Goal: Task Accomplishment & Management: Manage account settings

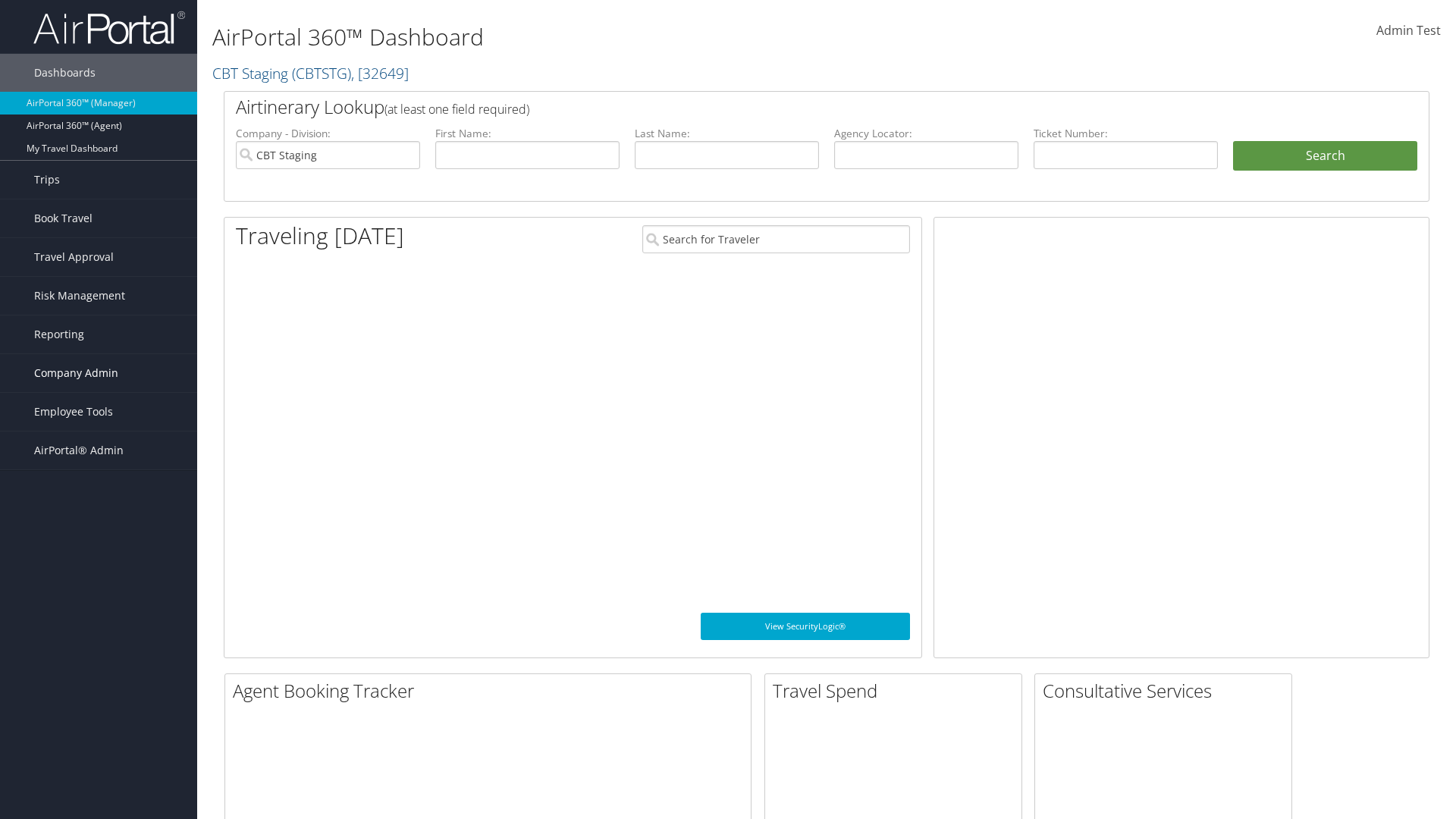
click at [99, 373] on span "Company Admin" at bounding box center [76, 373] width 84 height 38
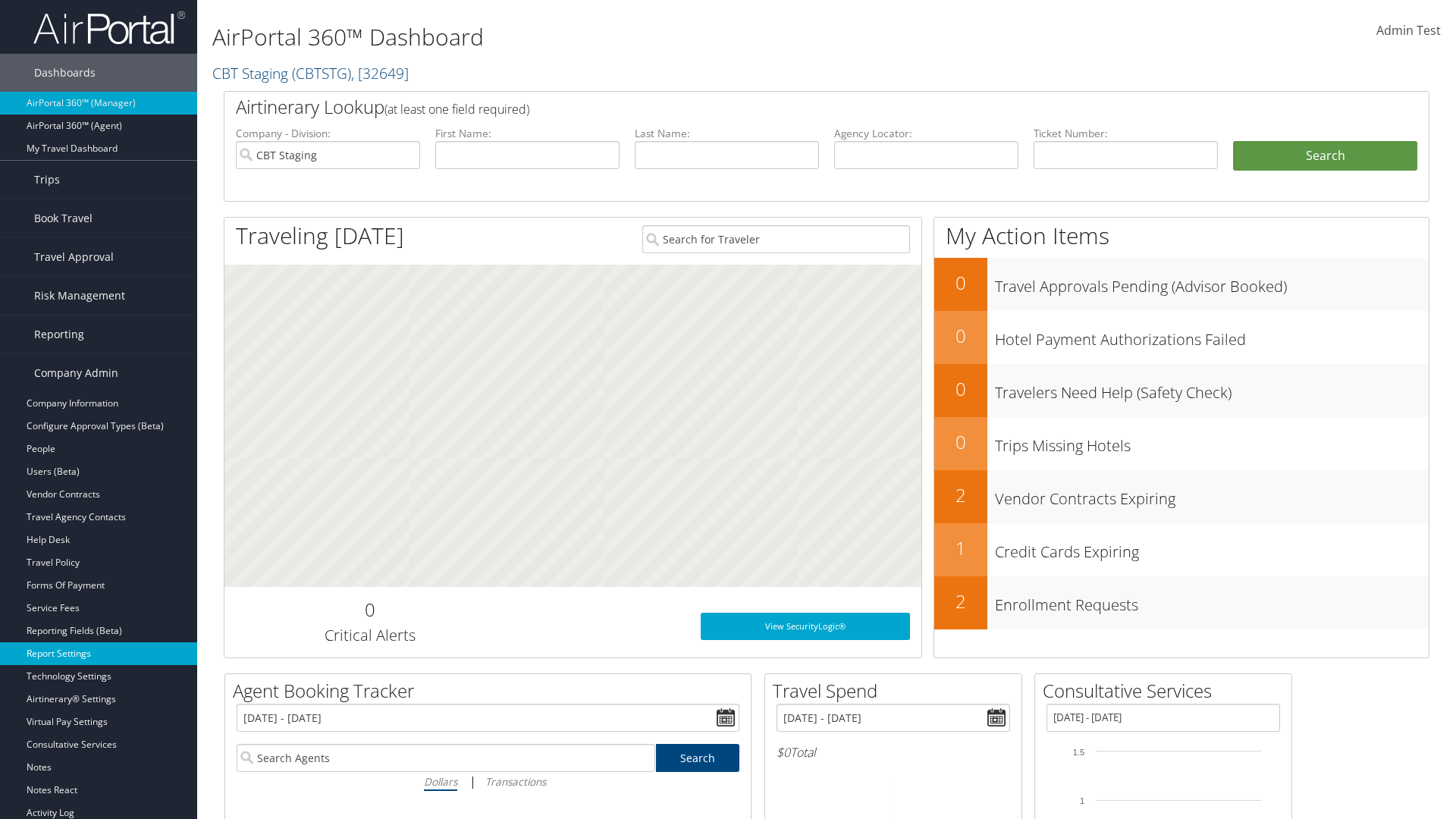
click at [99, 654] on link "Report Settings" at bounding box center [99, 654] width 198 height 23
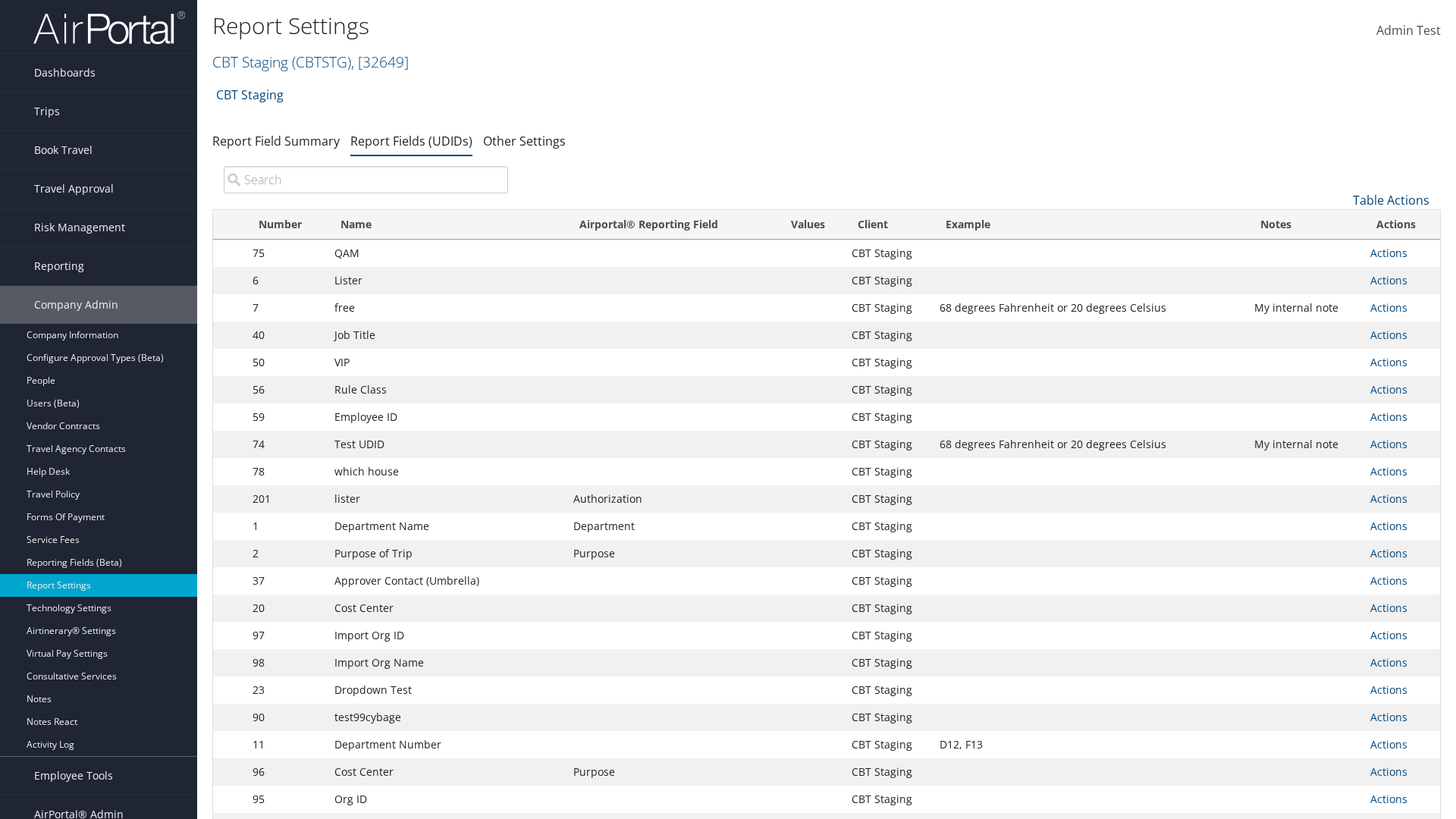
click at [366, 180] on input "search" at bounding box center [366, 180] width 284 height 28
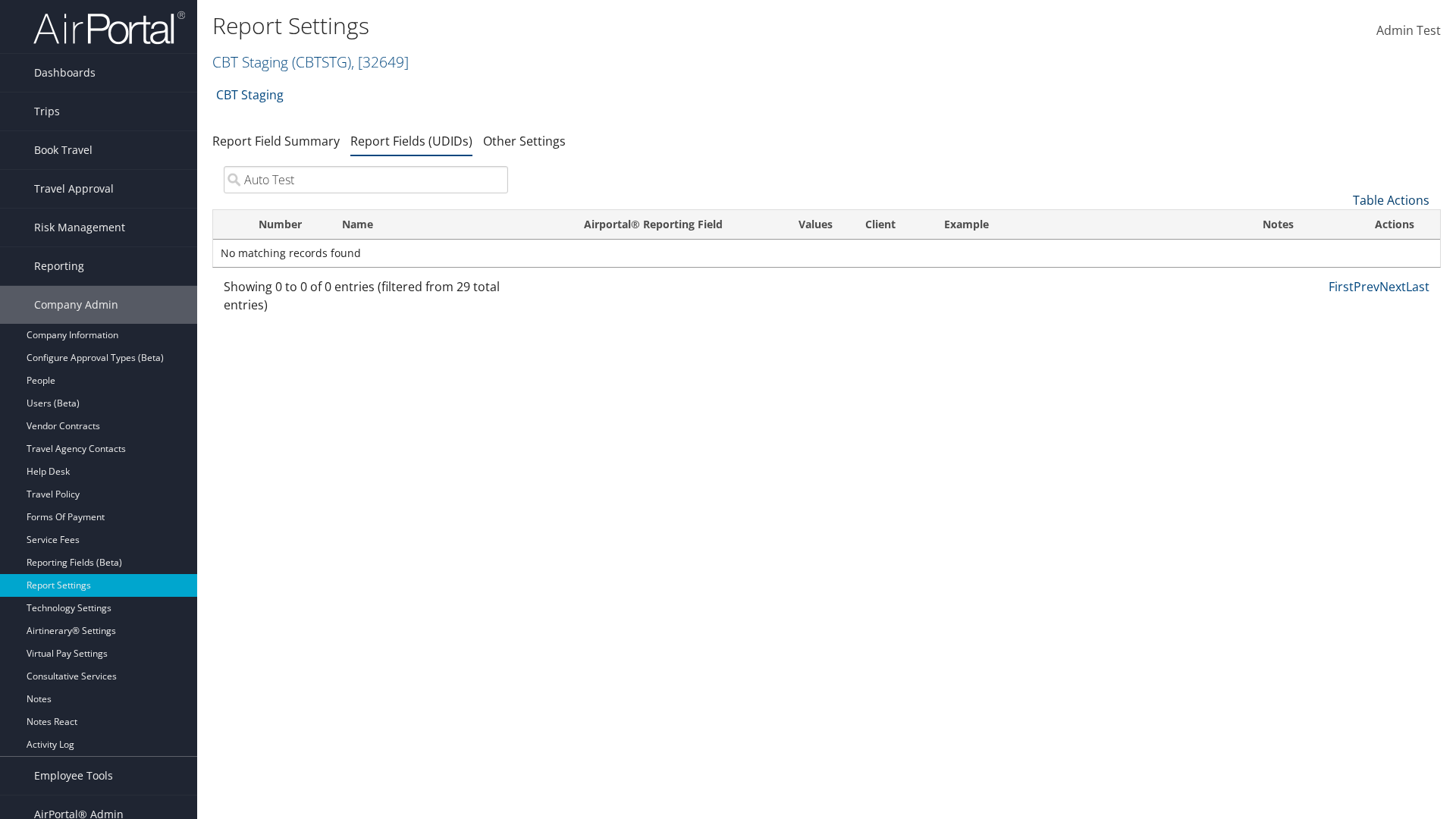
type input "Auto Test"
click at [1391, 200] on link "Table Actions" at bounding box center [1391, 200] width 77 height 17
click at [1341, 223] on link "New Record" at bounding box center [1341, 223] width 199 height 26
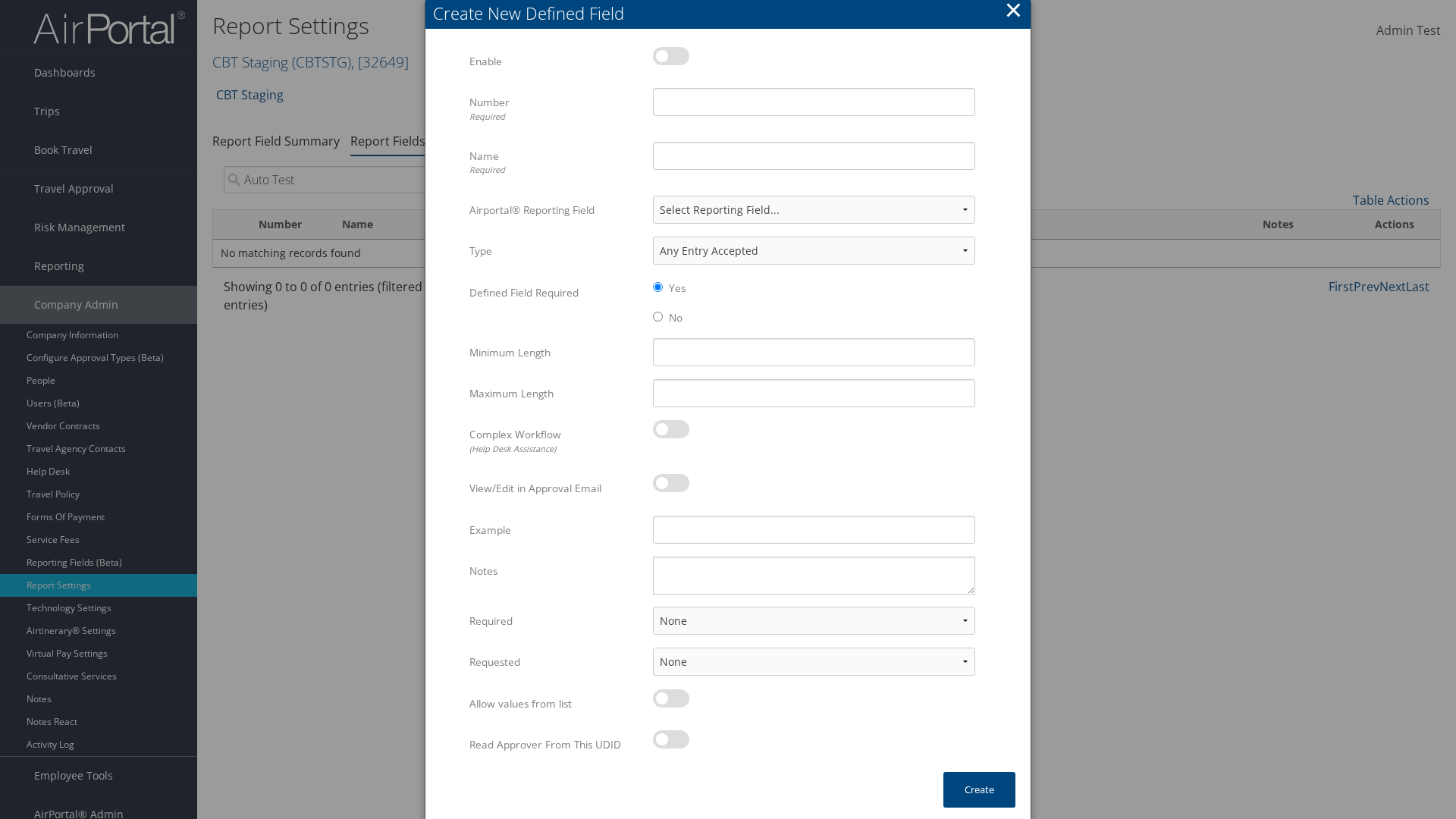
click at [671, 55] on label at bounding box center [670, 56] width 36 height 18
click at [670, 55] on input "checkbox" at bounding box center [666, 58] width 10 height 10
checkbox input "true"
click at [813, 102] on input "Number Required" at bounding box center [813, 102] width 322 height 28
type input "1011"
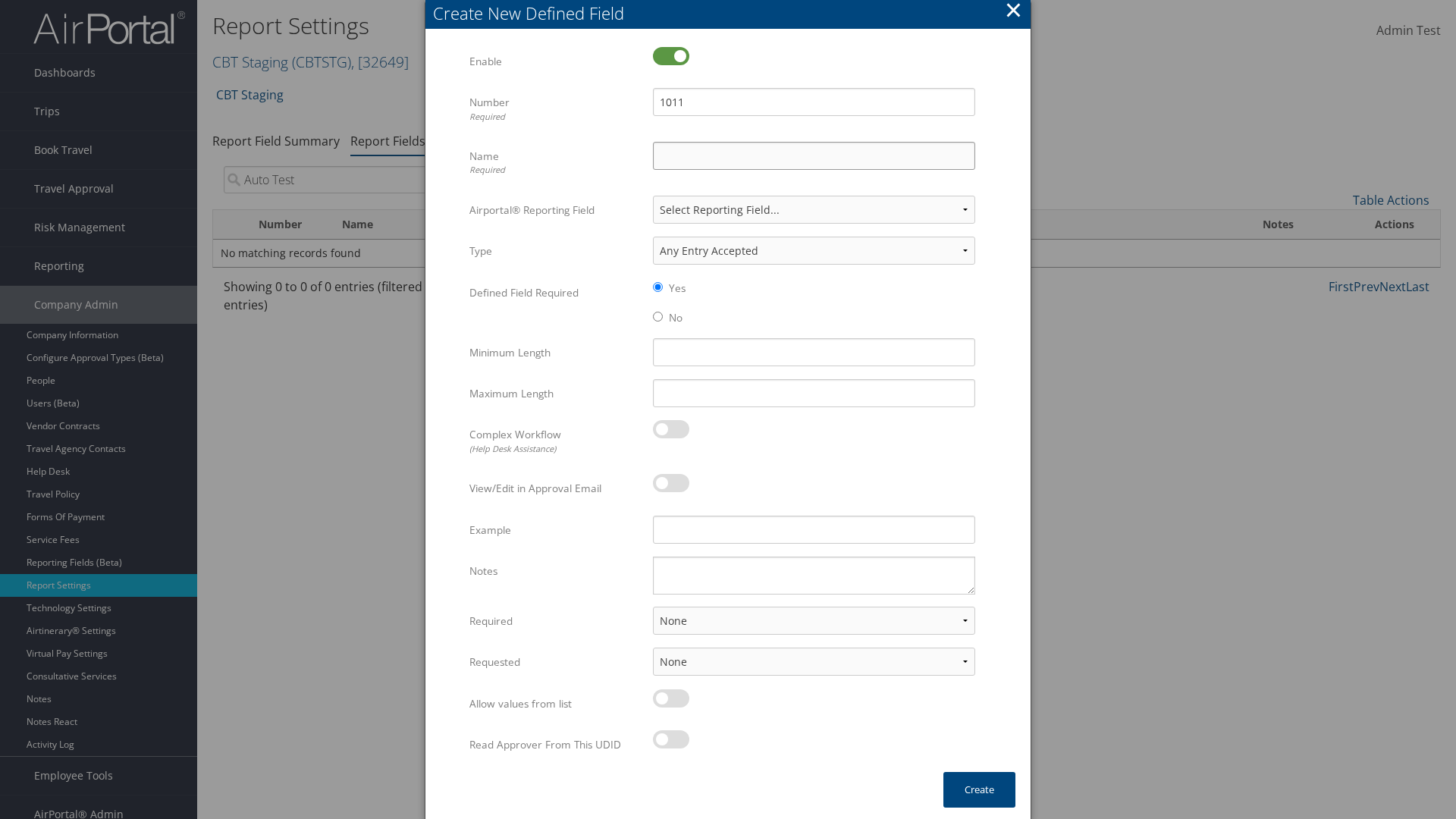
click at [813, 155] on input "Name Required" at bounding box center [813, 156] width 322 height 28
type input "Auto Test"
select select "both"
select select "trip"
type input "Auto Test"
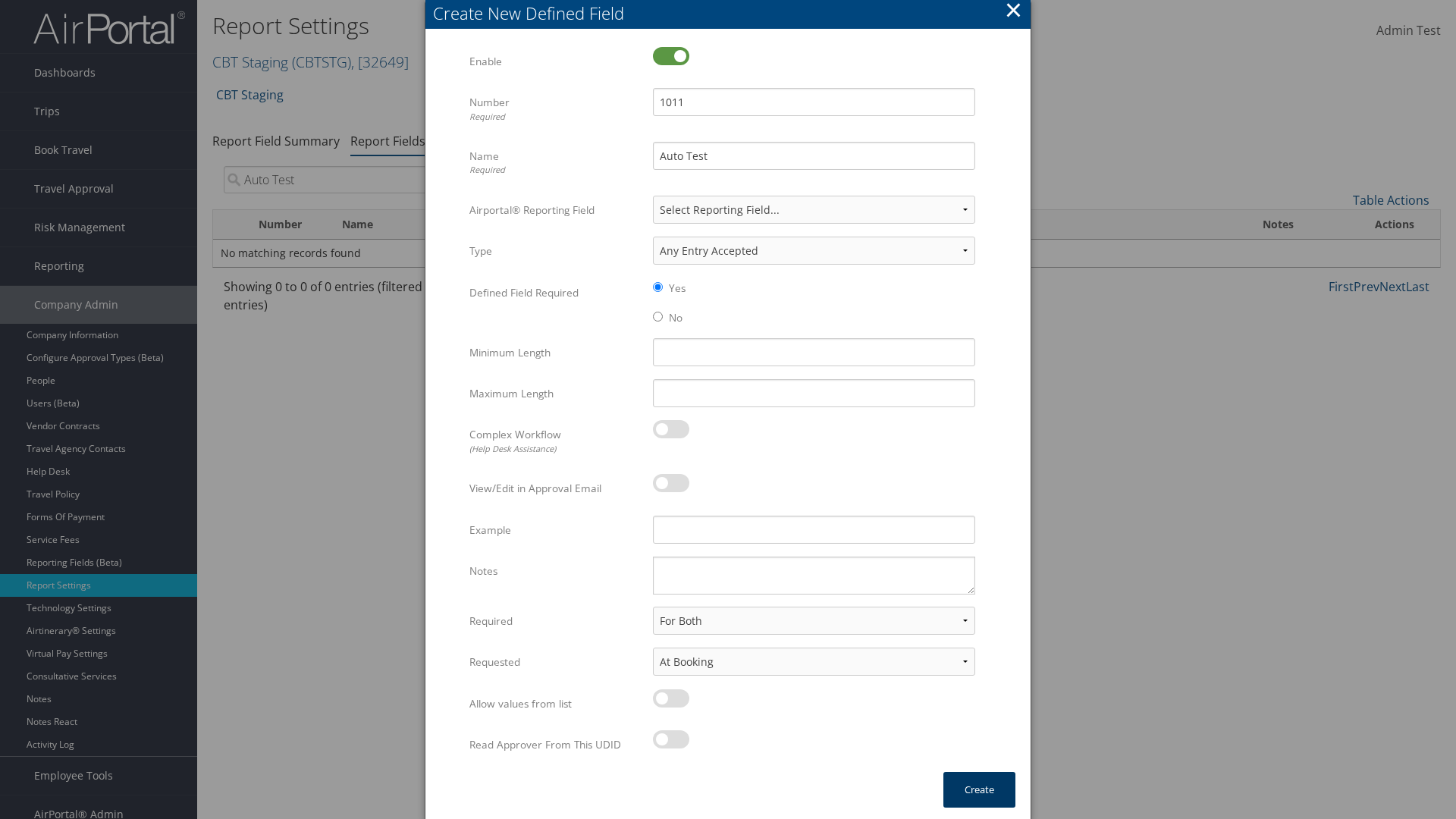
click at [980, 789] on button "Create" at bounding box center [980, 789] width 72 height 36
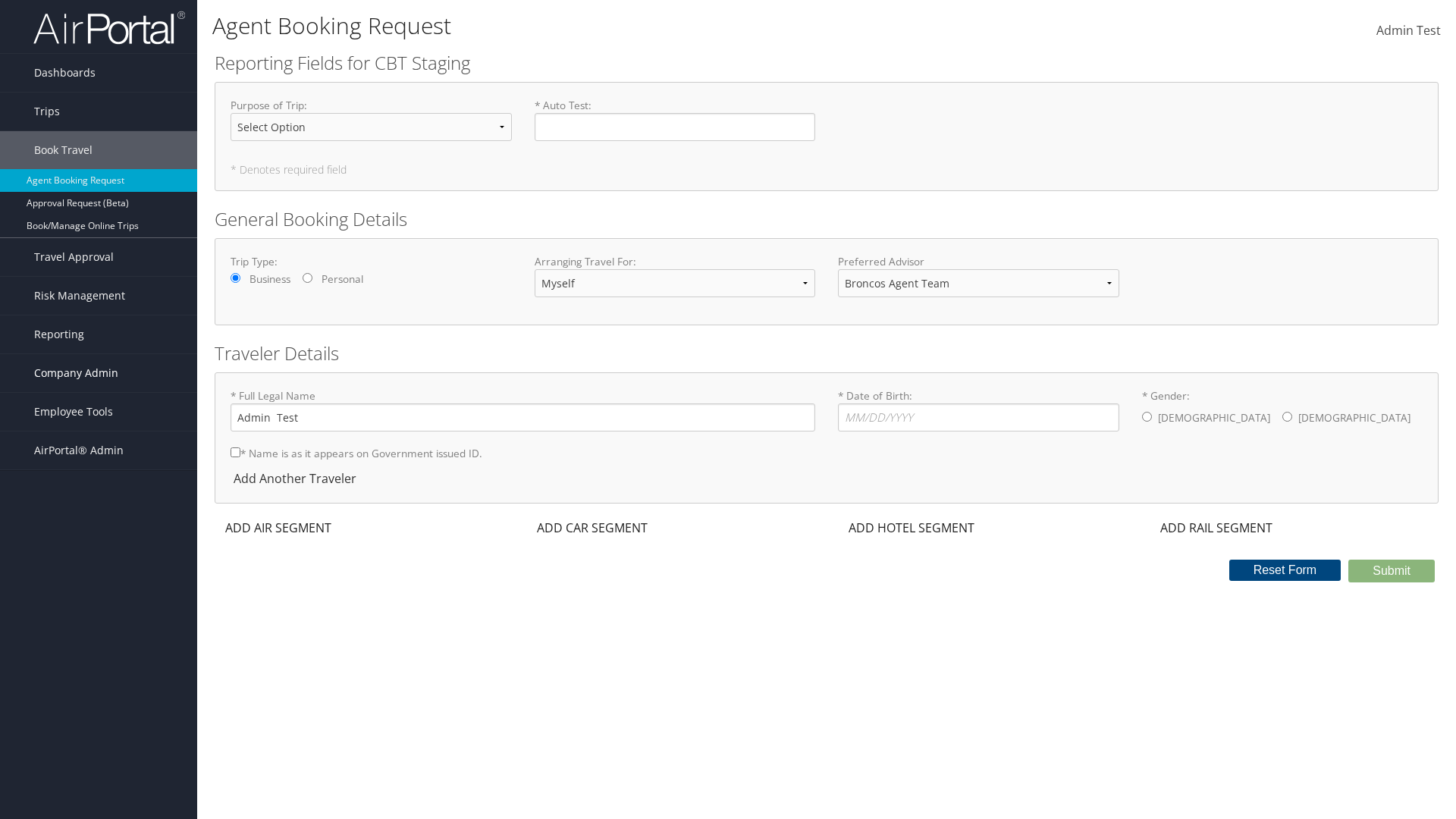
click at [99, 373] on span "Company Admin" at bounding box center [76, 373] width 84 height 38
click at [99, 653] on link "Report Settings" at bounding box center [99, 654] width 198 height 23
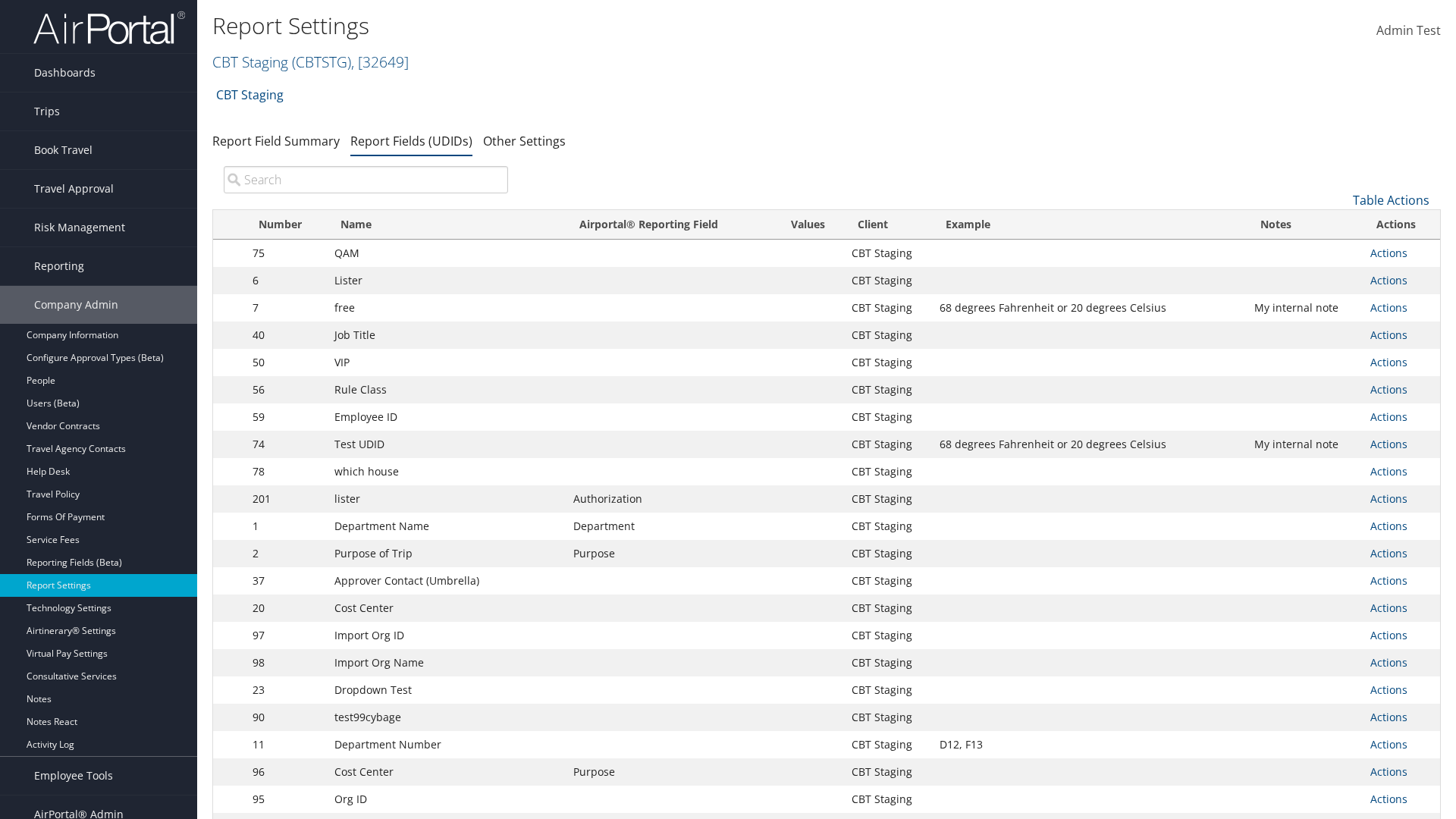
click at [366, 180] on input "search" at bounding box center [366, 180] width 284 height 28
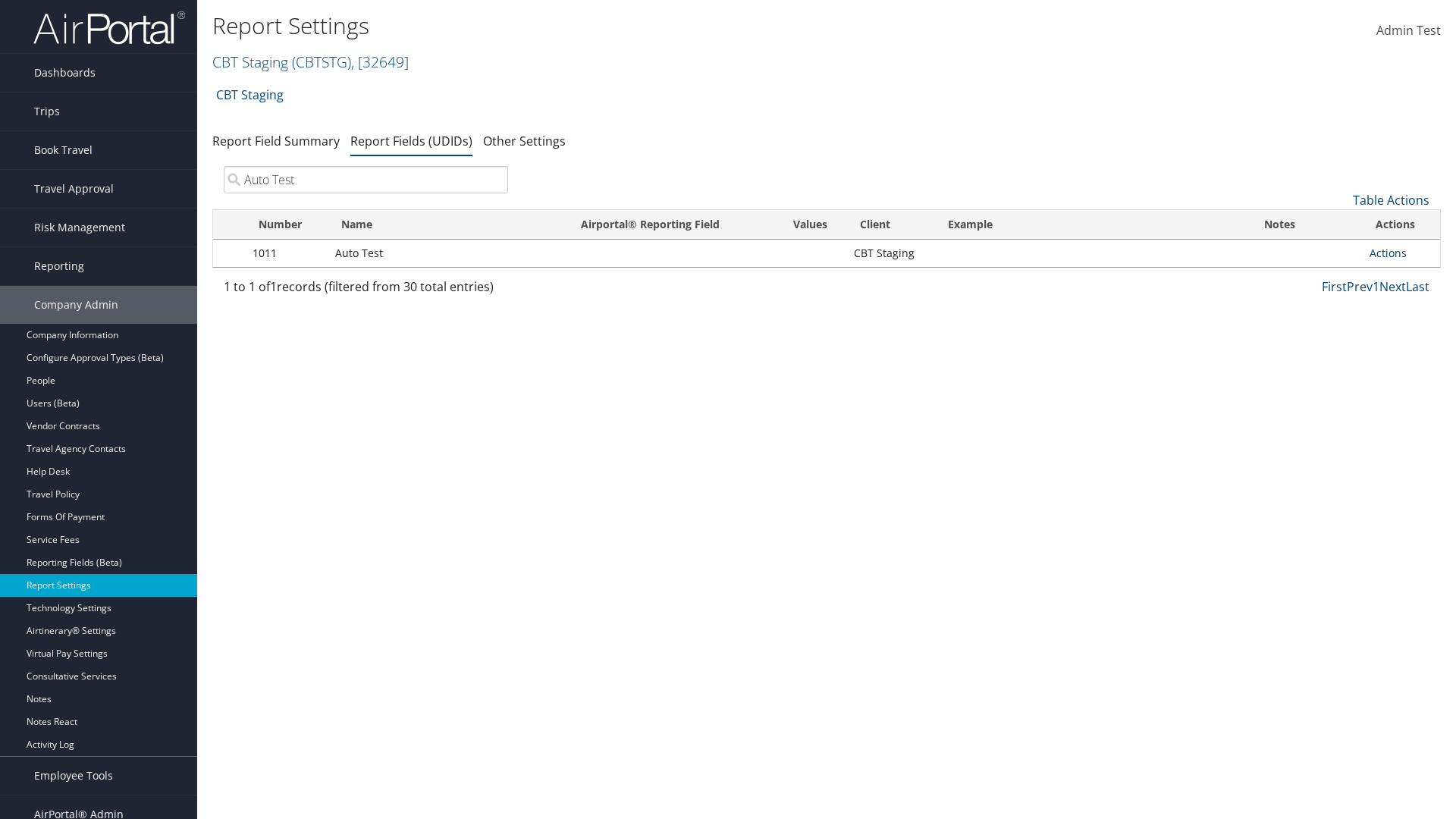
type input "Auto Test"
click at [1401, 253] on link "Actions" at bounding box center [1389, 253] width 37 height 15
click at [1328, 354] on link "Delete" at bounding box center [1328, 354] width 150 height 26
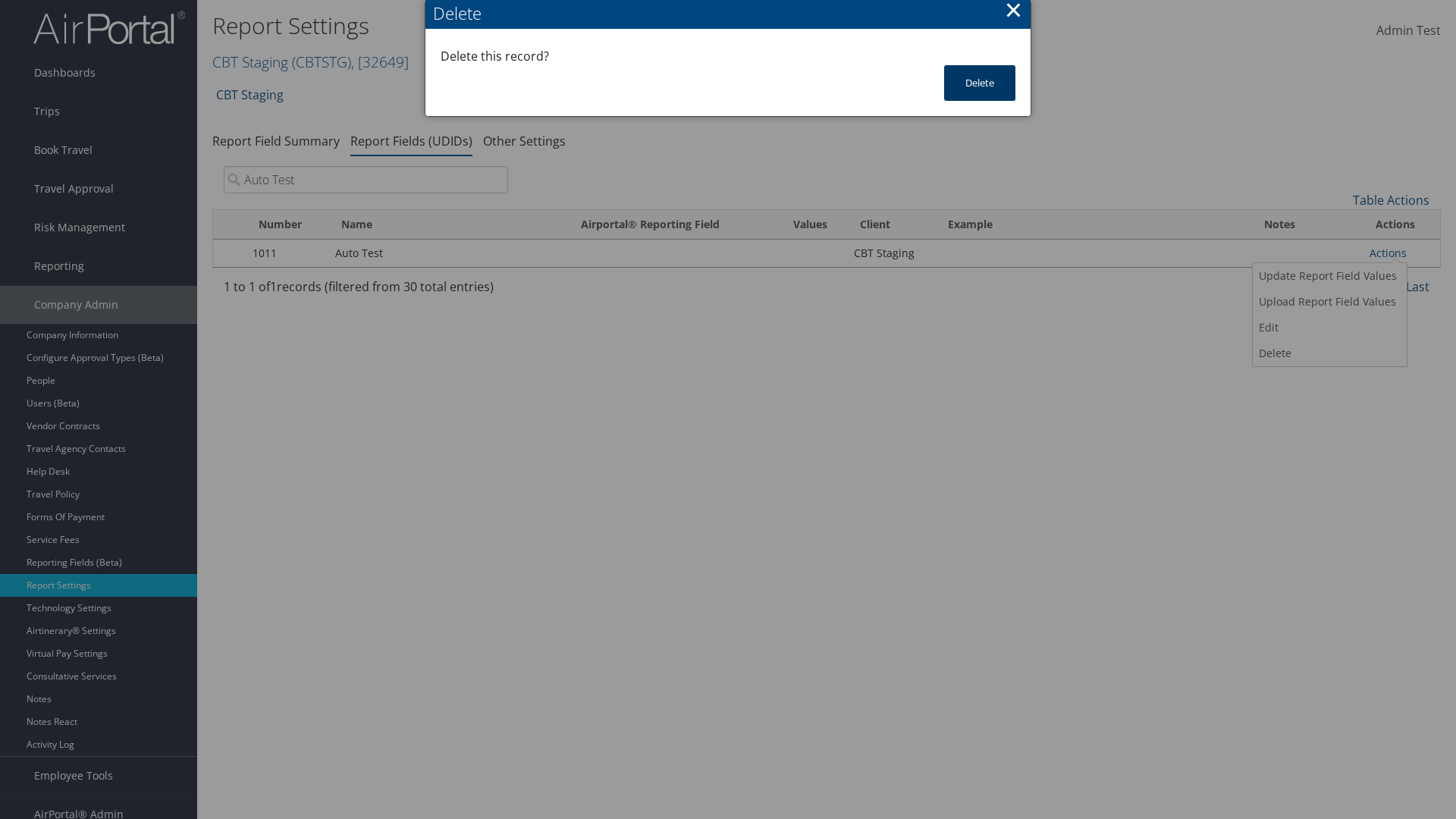
click at [980, 83] on button "Delete" at bounding box center [980, 83] width 71 height 36
